Goal: Find specific page/section: Find specific page/section

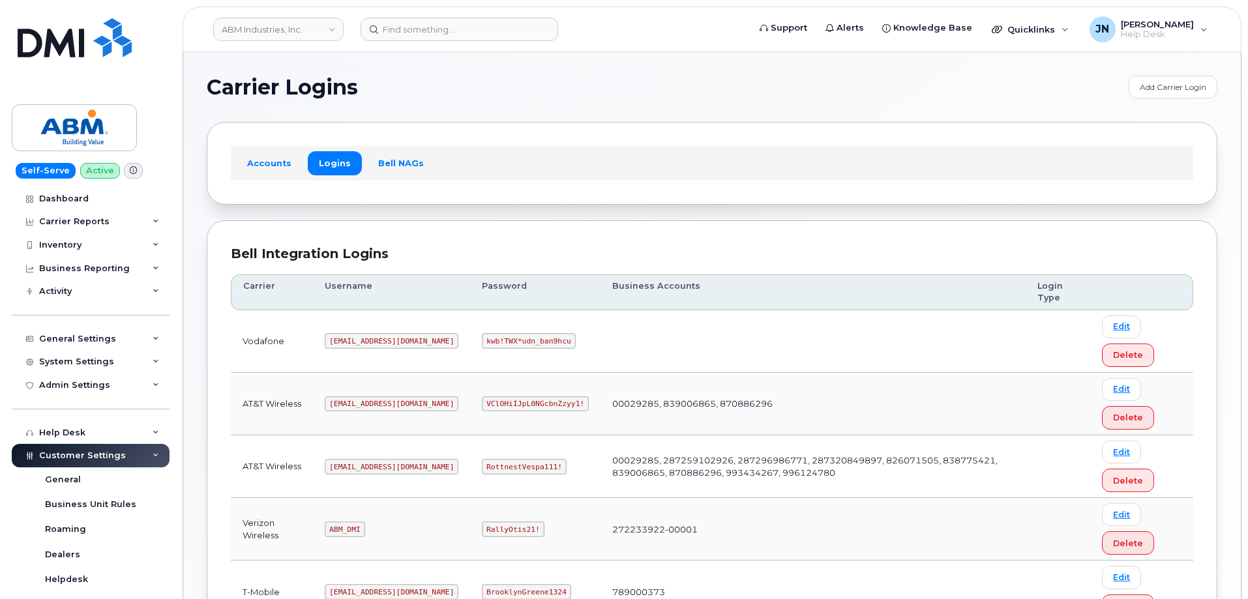
scroll to position [199, 0]
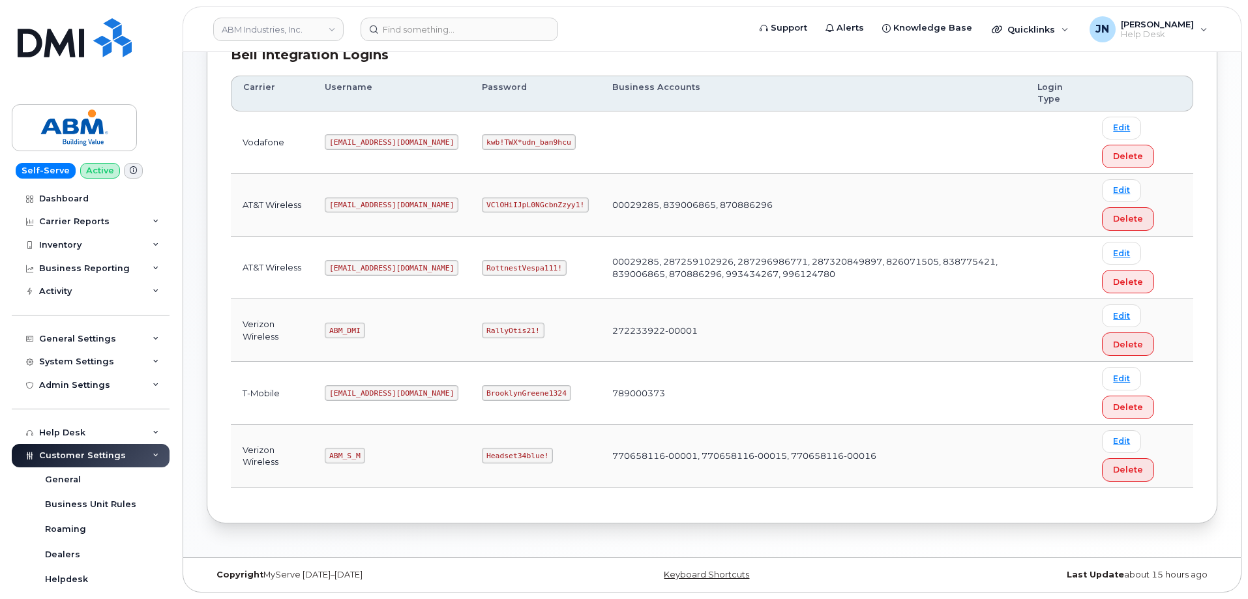
click at [358, 266] on code "abm@dminc.com" at bounding box center [392, 268] width 134 height 16
copy code "abm@dminc.com"
click at [482, 267] on code "RottnestVespa111!" at bounding box center [524, 268] width 85 height 16
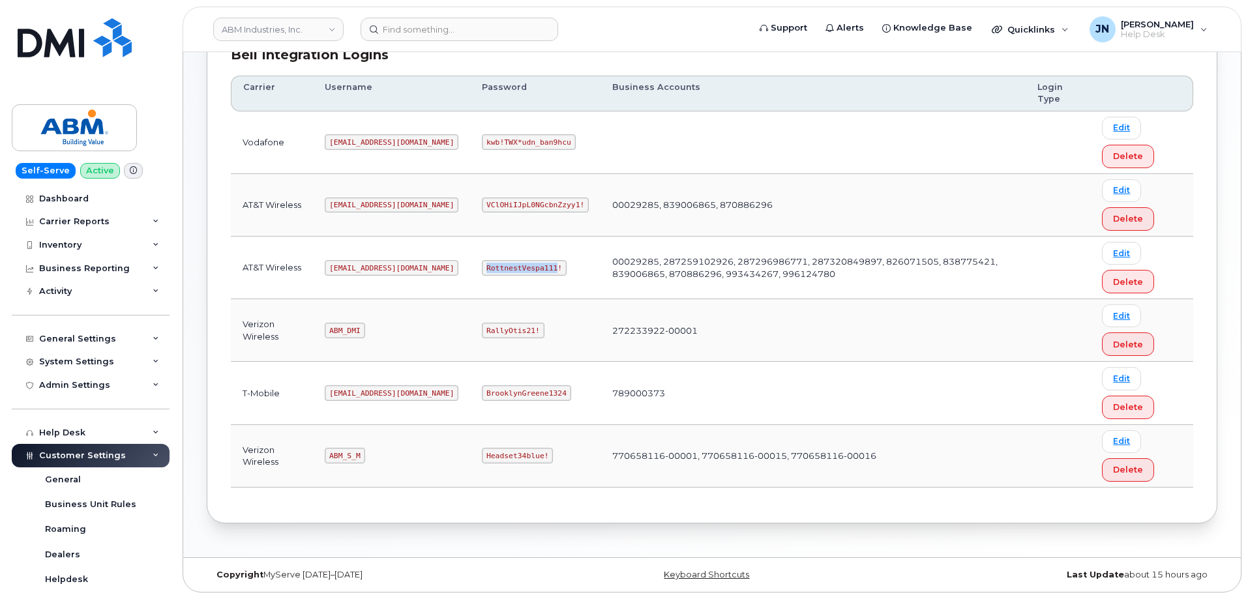
click at [482, 267] on code "RottnestVespa111!" at bounding box center [524, 268] width 85 height 16
copy code "RottnestVespa111!"
click at [356, 267] on code "abm@dminc.com" at bounding box center [392, 268] width 134 height 16
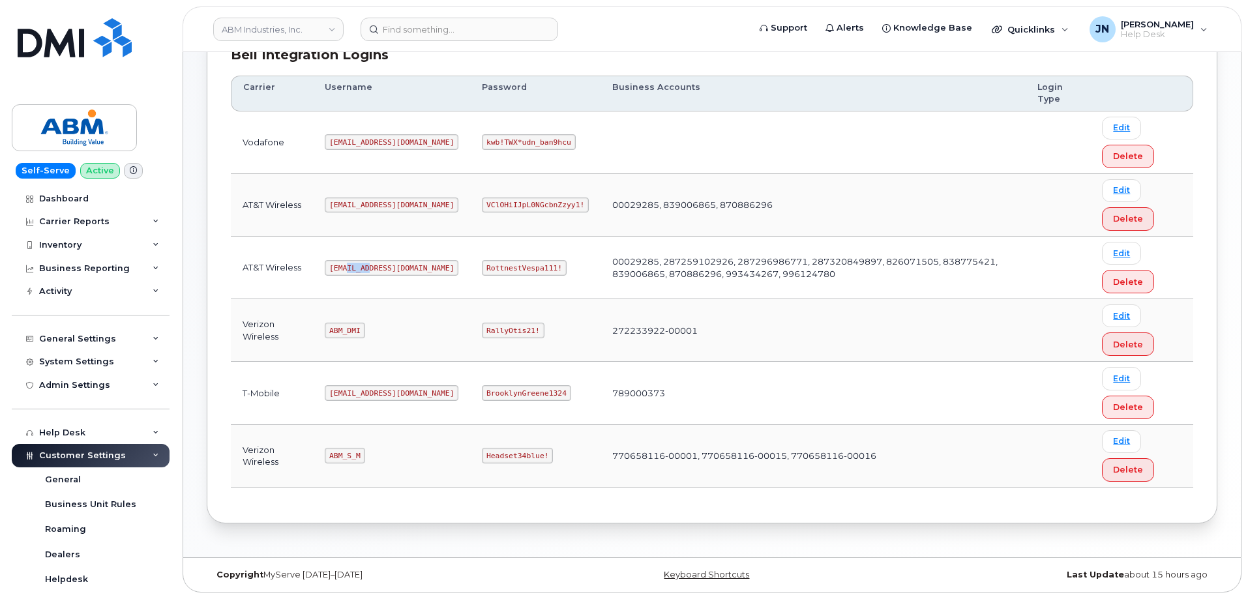
click at [356, 267] on code "abm@dminc.com" at bounding box center [392, 268] width 134 height 16
click at [356, 266] on code "abm@dminc.com" at bounding box center [392, 268] width 134 height 16
copy code "abm@dminc.com"
click at [486, 269] on code "RottnestVespa111!" at bounding box center [524, 268] width 85 height 16
click at [485, 269] on code "RottnestVespa111!" at bounding box center [524, 268] width 85 height 16
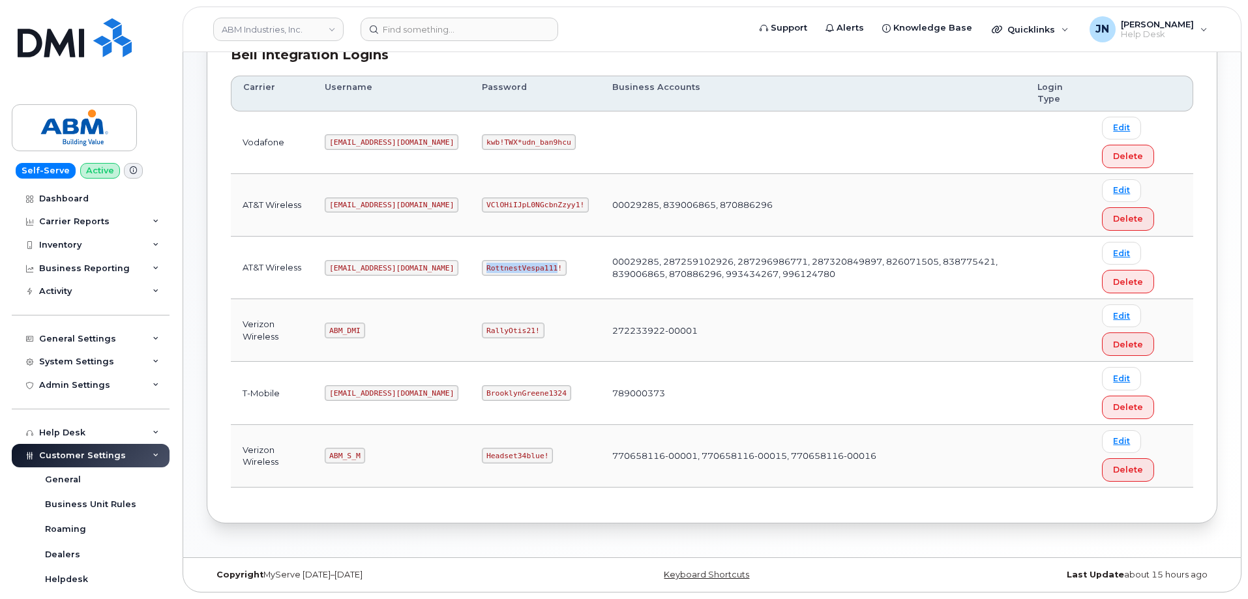
click at [485, 269] on code "RottnestVespa111!" at bounding box center [524, 268] width 85 height 16
click at [485, 268] on code "RottnestVespa111!" at bounding box center [524, 268] width 85 height 16
copy code "RottnestVespa111!"
click at [350, 454] on code "ABM_S_M" at bounding box center [345, 456] width 40 height 16
click at [349, 455] on code "ABM_S_M" at bounding box center [345, 456] width 40 height 16
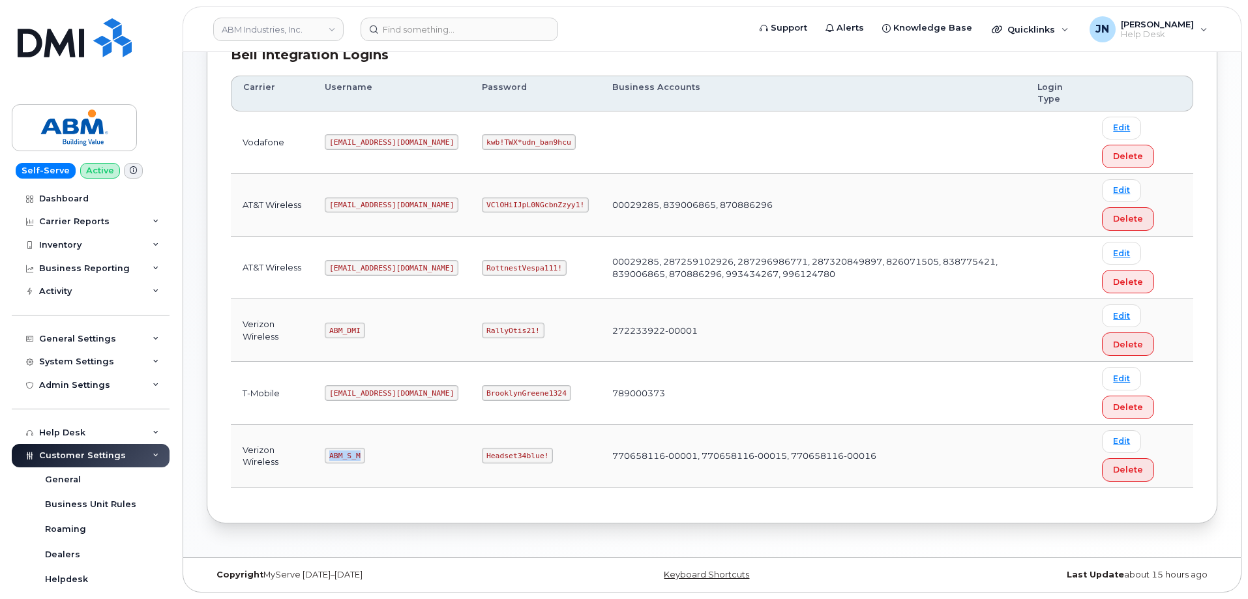
click at [348, 455] on code "ABM_S_M" at bounding box center [345, 456] width 40 height 16
copy code "ABM_S_M"
click at [482, 459] on code "Headset34blue!" at bounding box center [517, 456] width 71 height 16
click at [482, 458] on code "Headset34blue!" at bounding box center [517, 456] width 71 height 16
click at [482, 455] on code "Headset34blue!" at bounding box center [517, 456] width 71 height 16
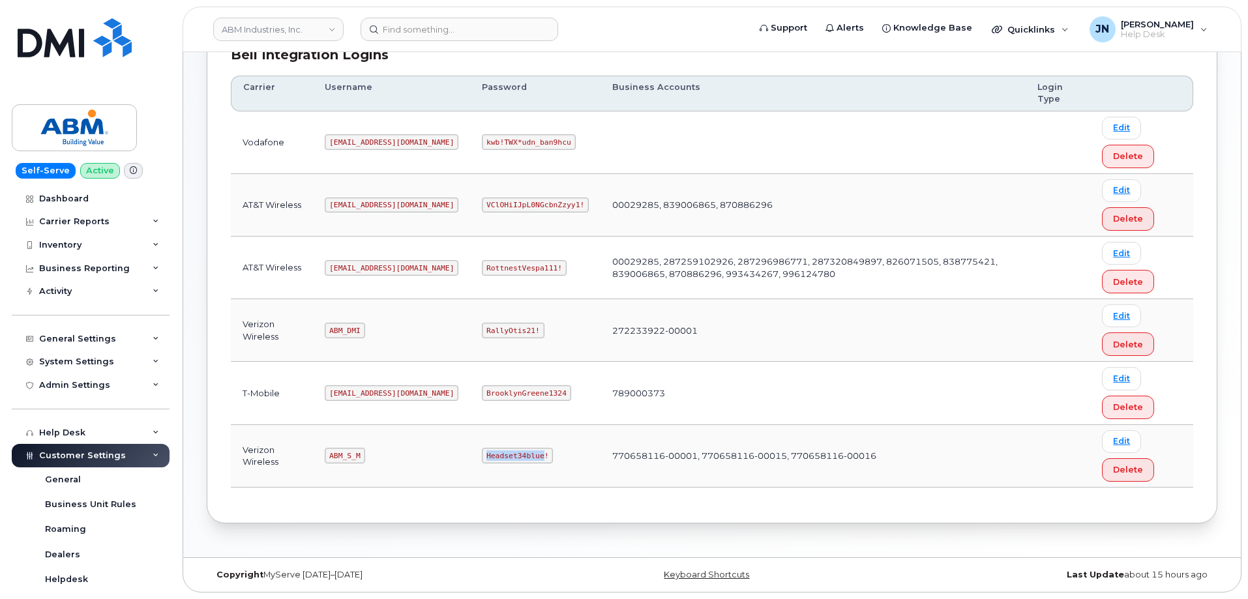
click at [482, 450] on code "Headset34blue!" at bounding box center [517, 456] width 71 height 16
click at [482, 453] on code "Headset34blue!" at bounding box center [517, 456] width 71 height 16
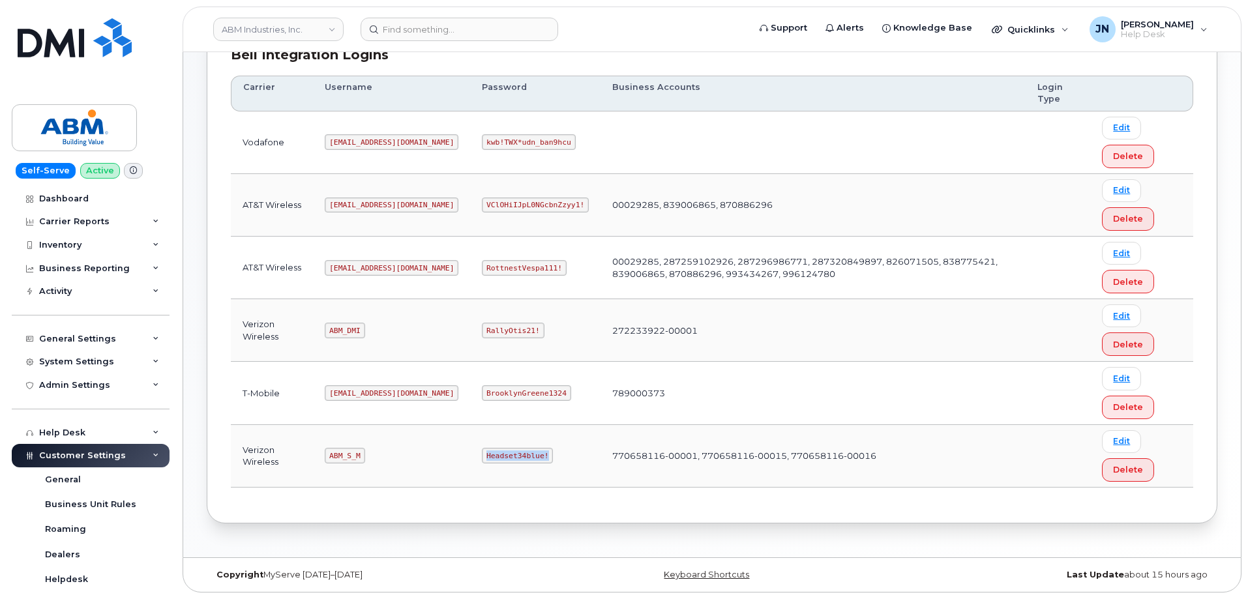
copy code "Headset34blue!"
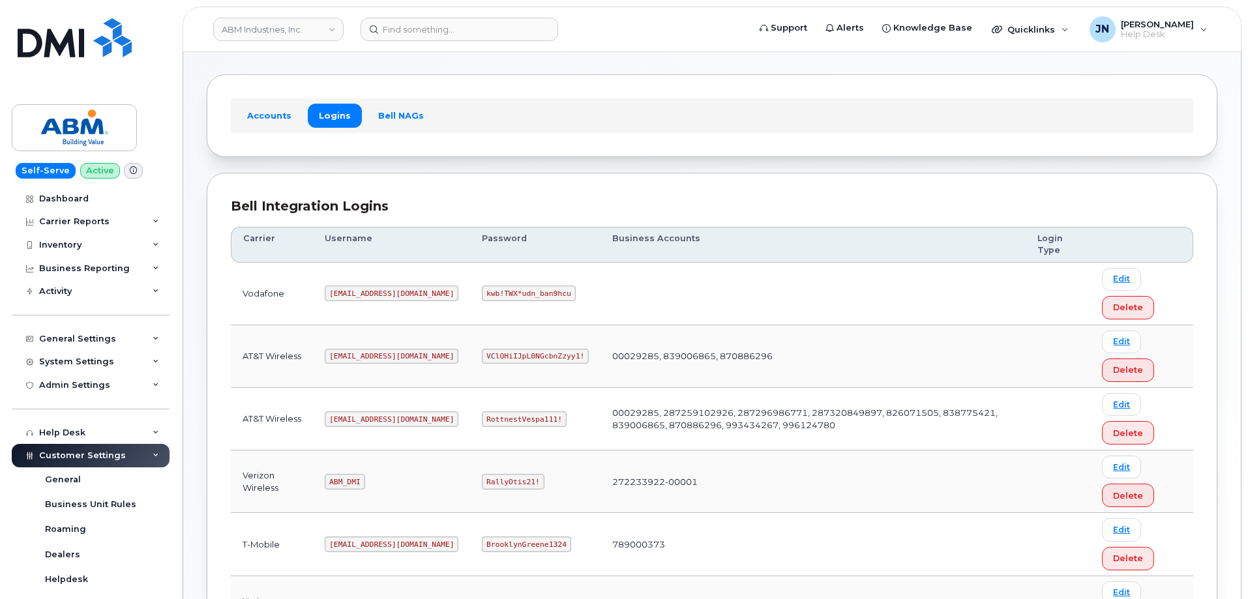
scroll to position [0, 0]
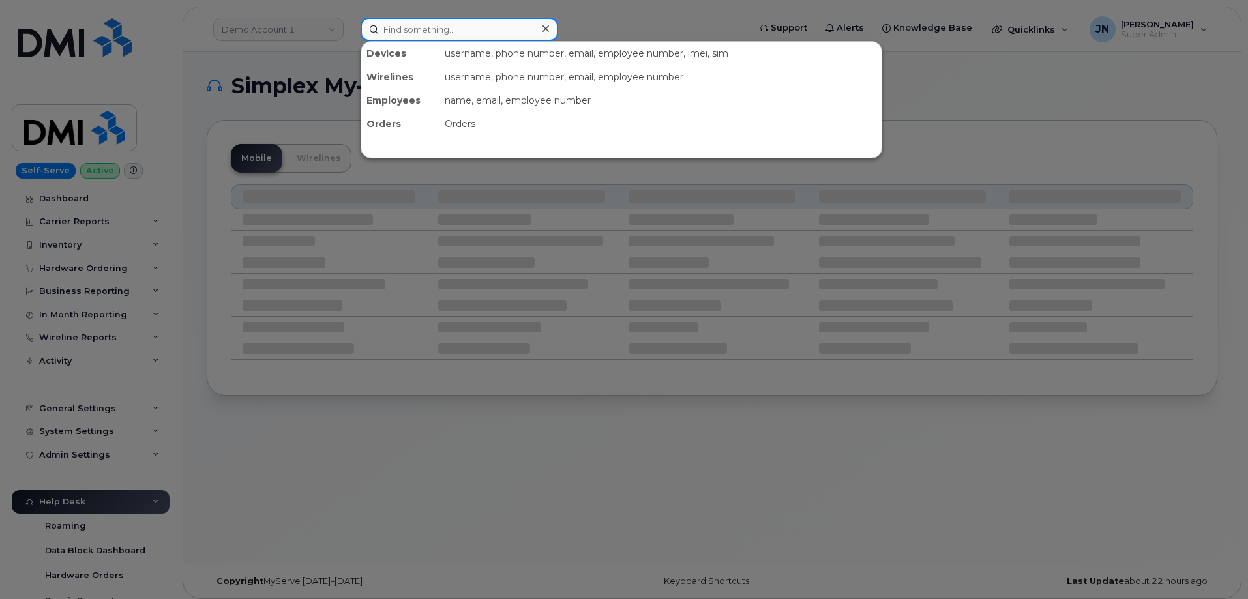
paste input "2056509881"
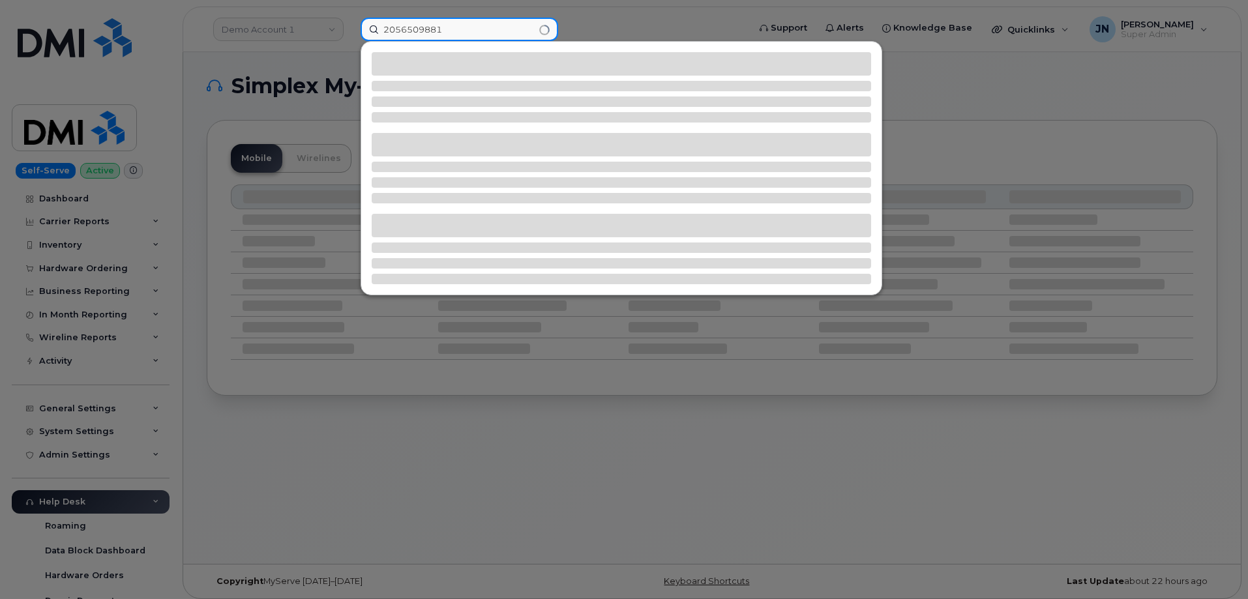
type input "2056509881"
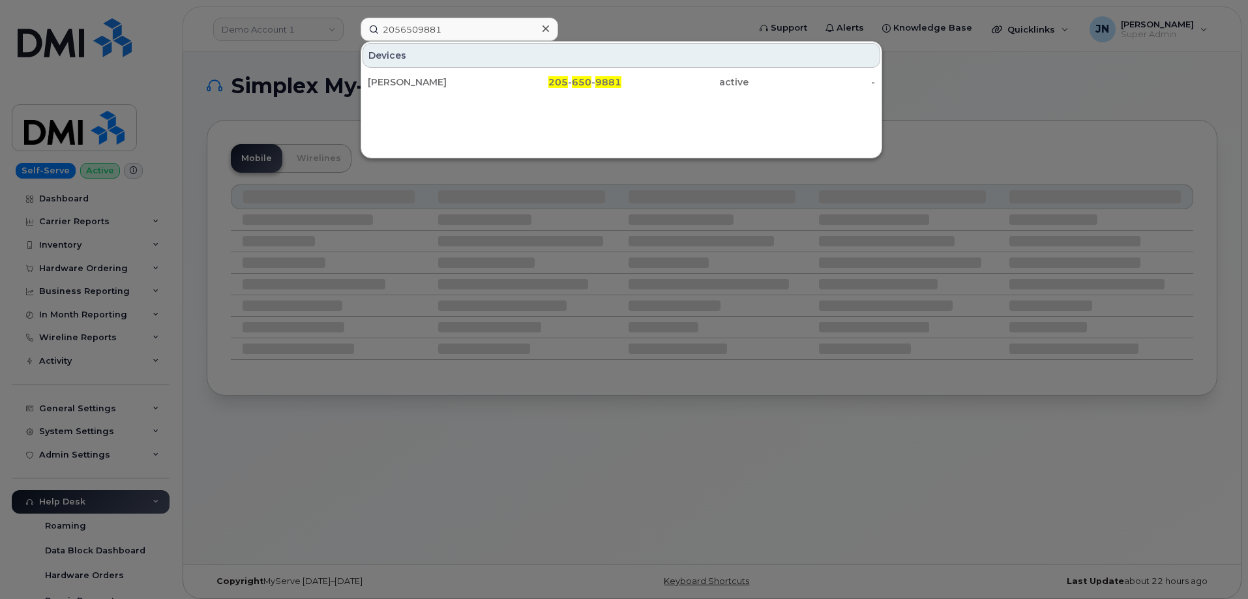
click at [383, 80] on div "FREDERICK PORTER" at bounding box center [431, 82] width 127 height 13
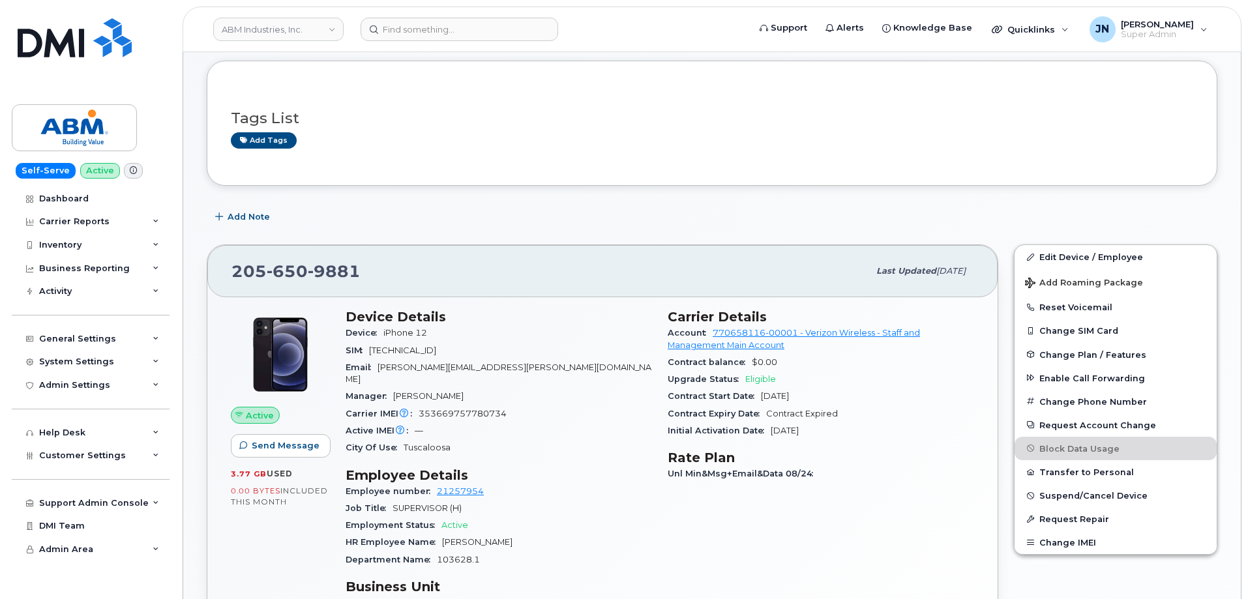
scroll to position [261, 0]
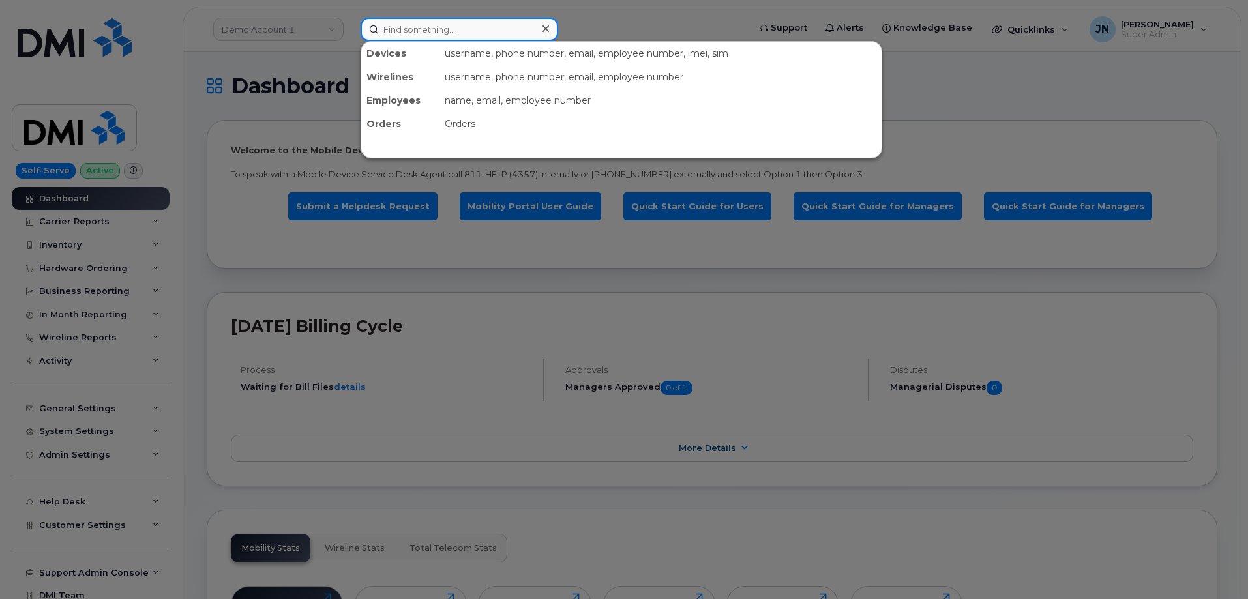
paste input "6063757284"
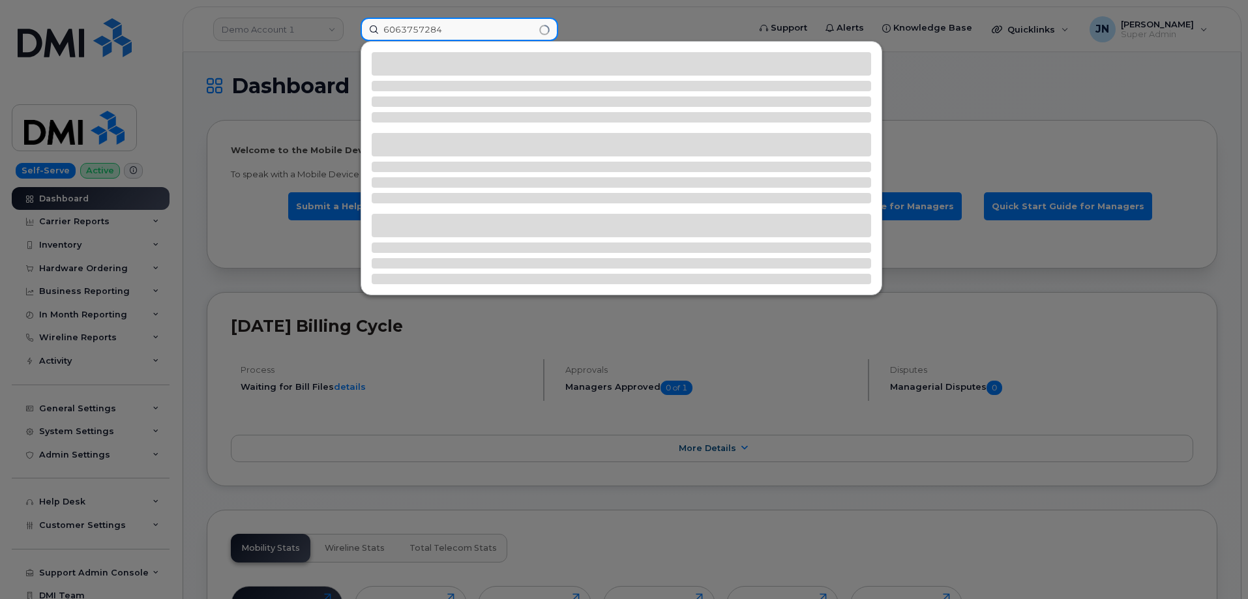
type input "6063757284"
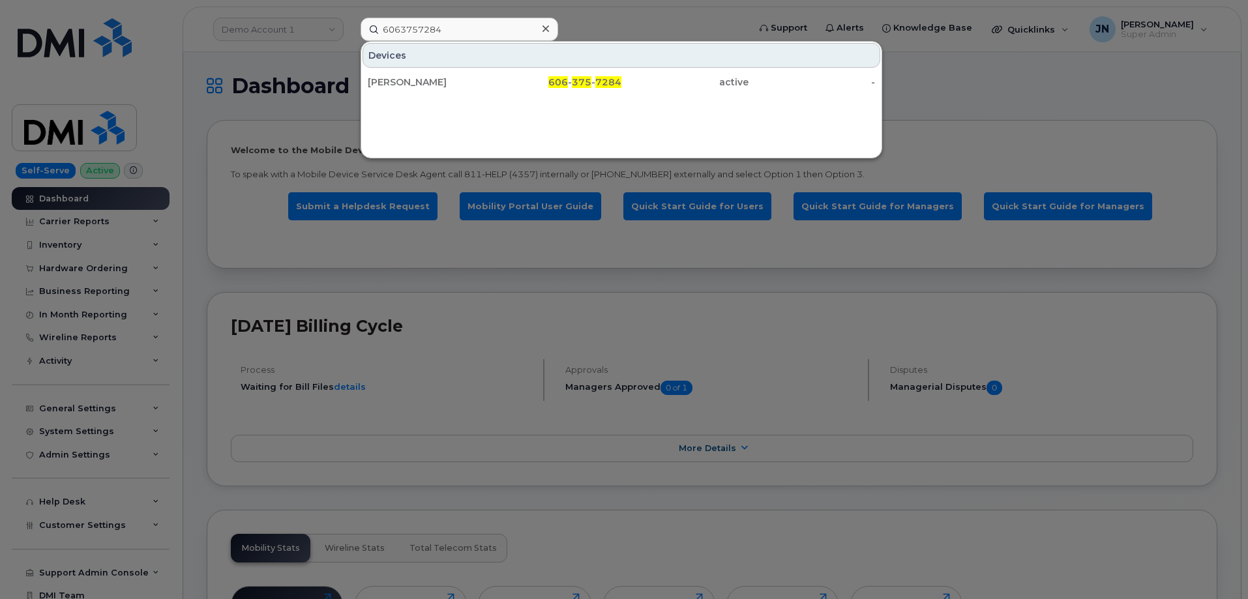
click at [419, 85] on div "[PERSON_NAME]" at bounding box center [431, 82] width 127 height 13
